Goal: Book appointment/travel/reservation

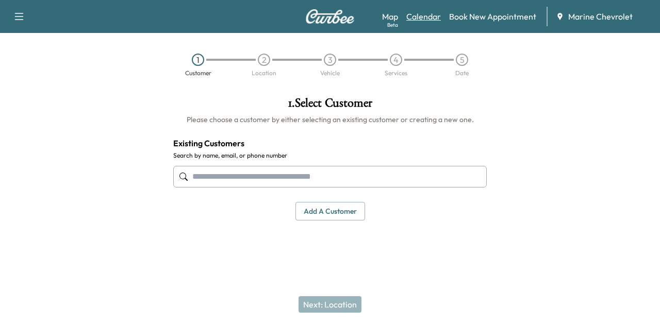
click at [431, 20] on link "Calendar" at bounding box center [423, 16] width 35 height 12
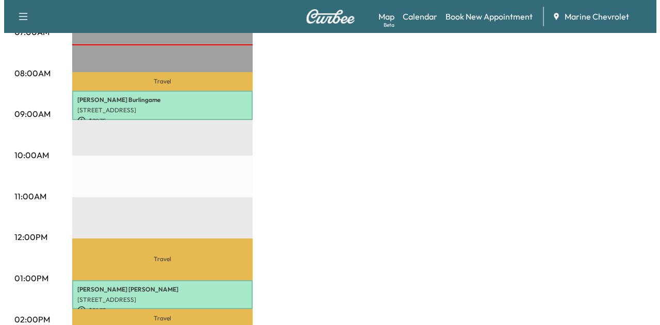
scroll to position [309, 0]
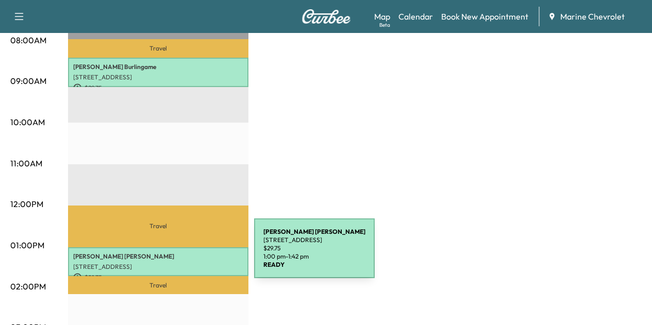
click at [177, 255] on p "[PERSON_NAME]" at bounding box center [158, 257] width 170 height 8
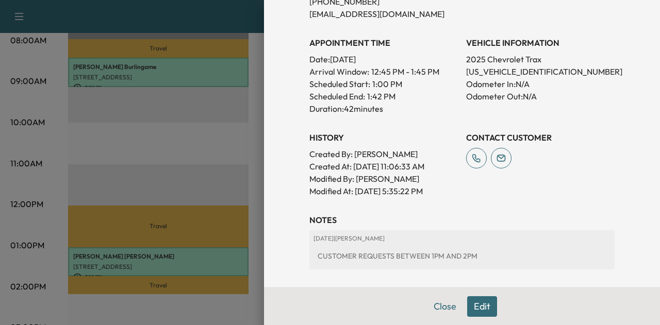
scroll to position [357, 0]
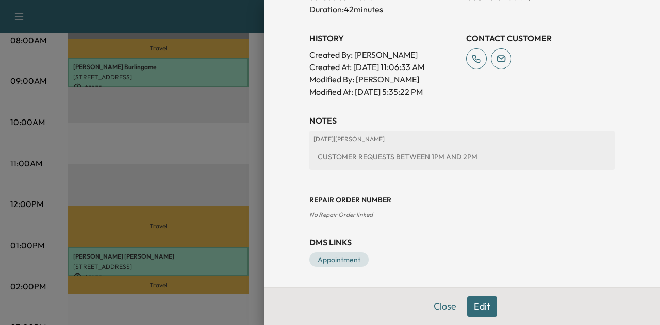
click at [185, 167] on div at bounding box center [330, 162] width 660 height 325
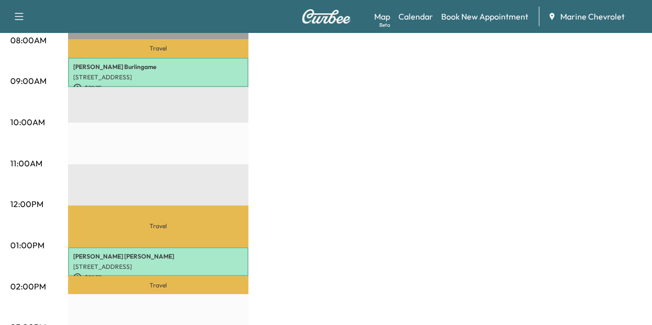
click at [206, 76] on p "[STREET_ADDRESS]" at bounding box center [158, 77] width 170 height 8
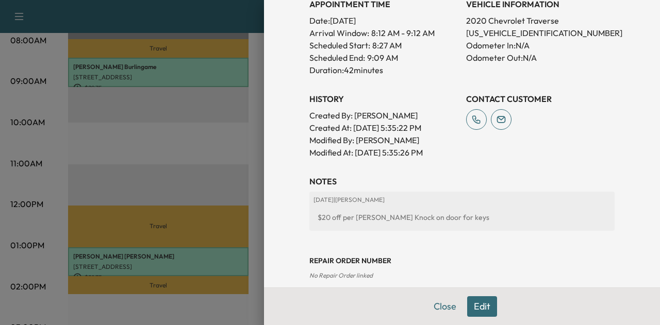
scroll to position [309, 0]
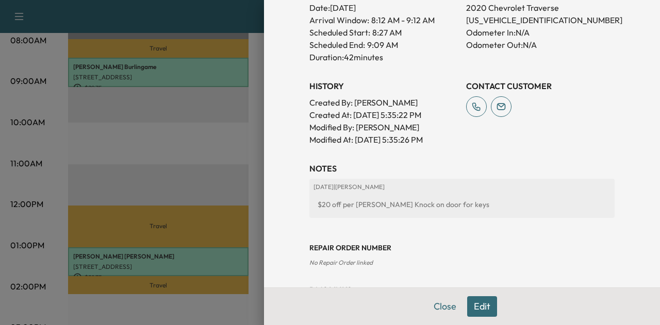
click at [169, 159] on div at bounding box center [330, 162] width 660 height 325
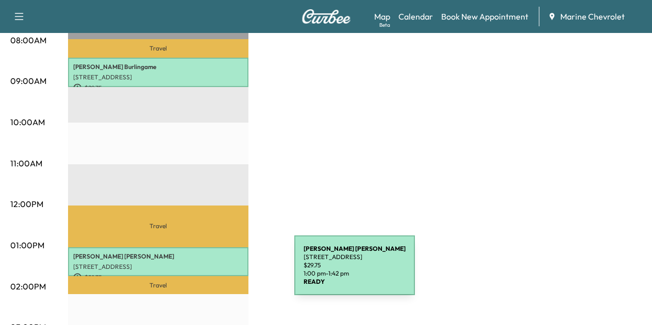
click at [219, 255] on p "[PERSON_NAME]" at bounding box center [158, 257] width 170 height 8
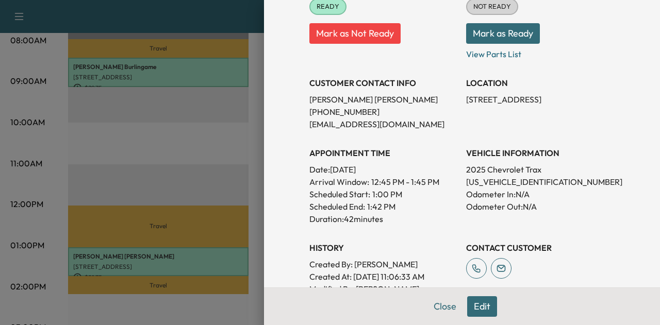
scroll to position [151, 0]
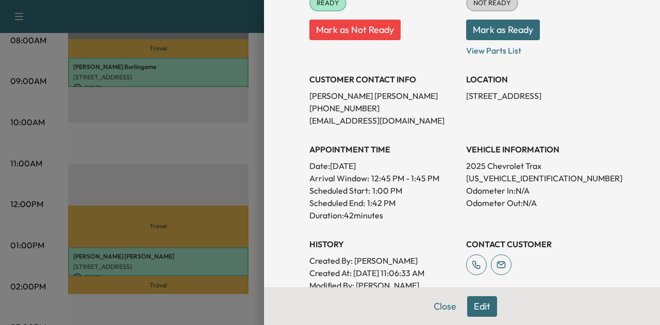
drag, startPoint x: 459, startPoint y: 98, endPoint x: 527, endPoint y: 92, distance: 68.8
click at [527, 92] on p "[STREET_ADDRESS]" at bounding box center [540, 96] width 148 height 12
copy p "[STREET_ADDRESS]"
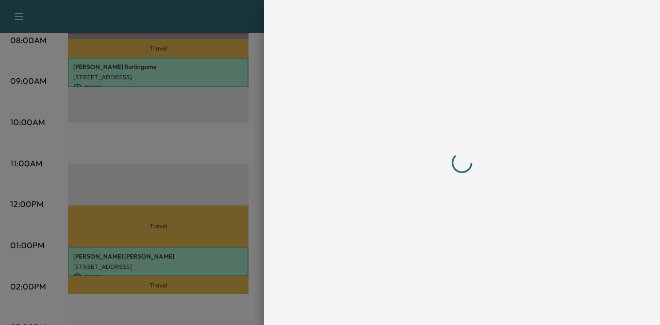
scroll to position [0, 0]
